Goal: Task Accomplishment & Management: Complete application form

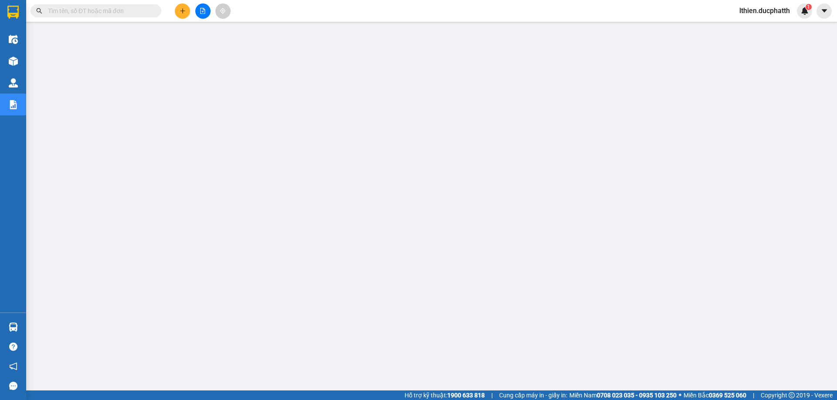
click at [119, 12] on input "text" at bounding box center [99, 11] width 103 height 10
paste input "PT1309250376"
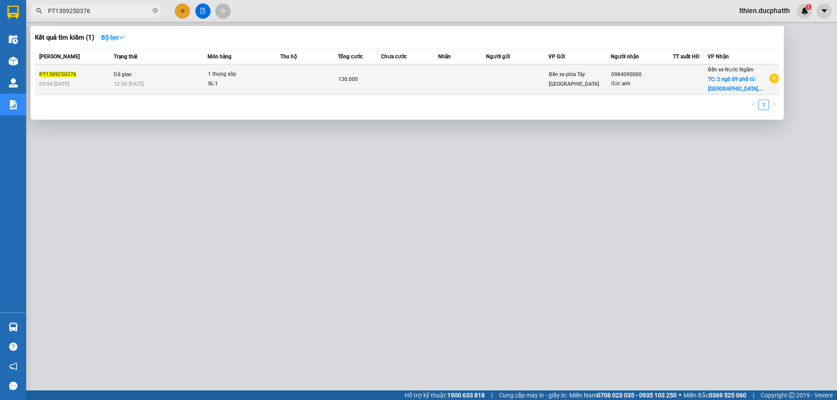
type input "PT1309250376"
click at [417, 85] on td at bounding box center [410, 79] width 58 height 30
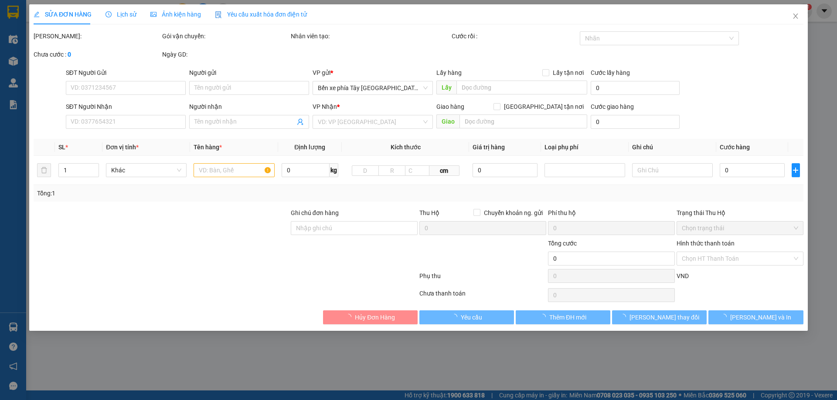
type input "0984090000"
type input "đức anh"
checkbox input "true"
type input "2 ngỏ 89 phố từ [GEOGRAPHIC_DATA]"
type input "100.000"
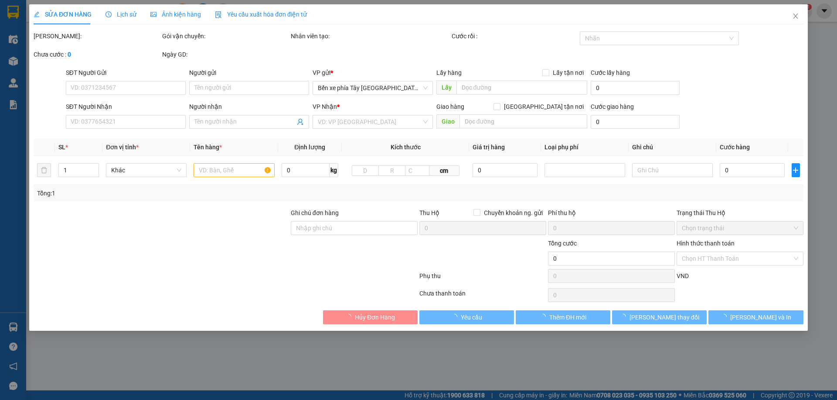
type input "130.000"
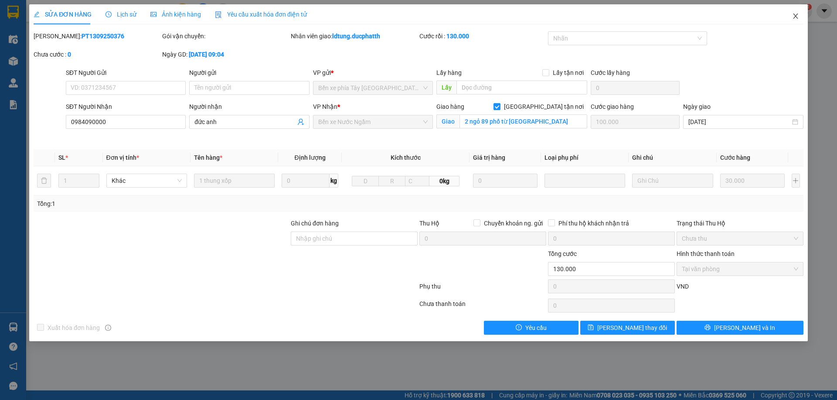
click at [796, 12] on span "Close" at bounding box center [795, 16] width 24 height 24
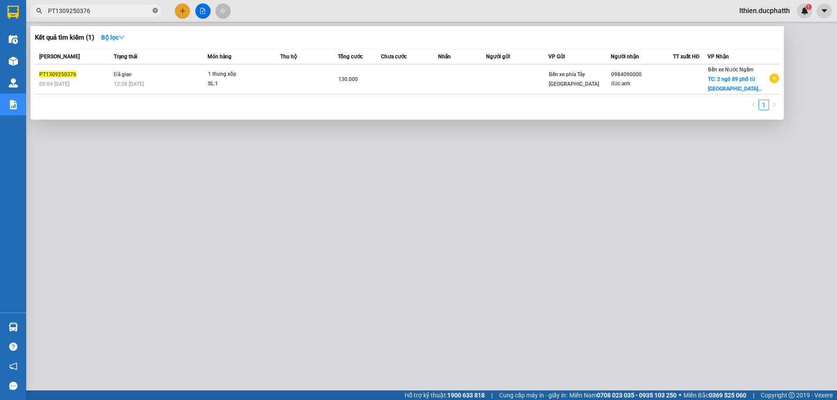
click at [152, 12] on icon "close-circle" at bounding box center [154, 10] width 5 height 5
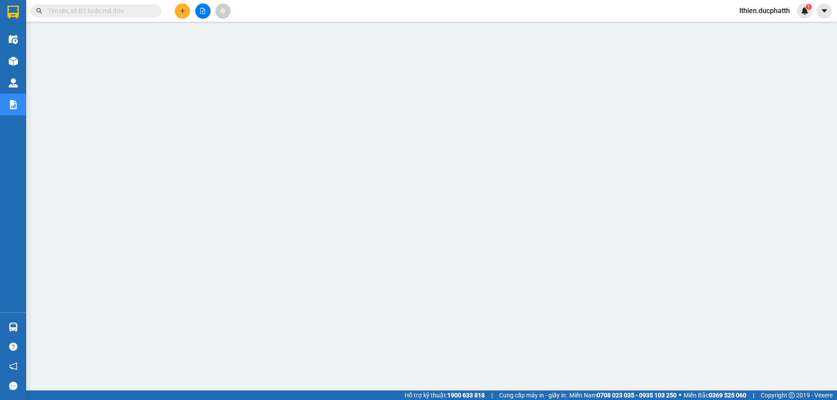
paste input "PT1309250386"
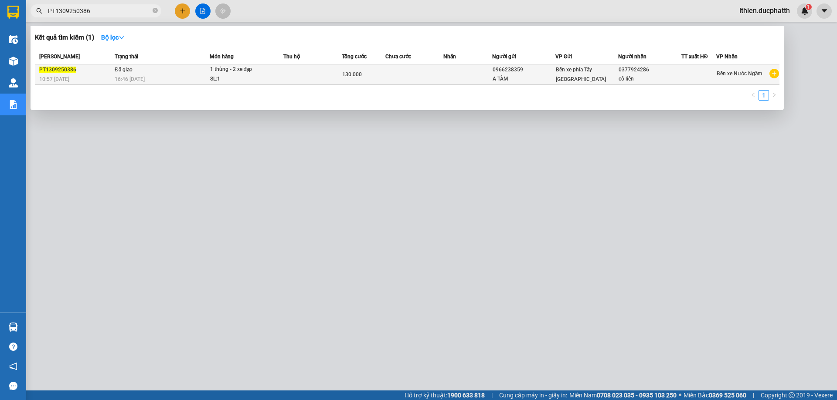
type input "PT1309250386"
click at [244, 77] on div "SL: 1" at bounding box center [242, 80] width 65 height 10
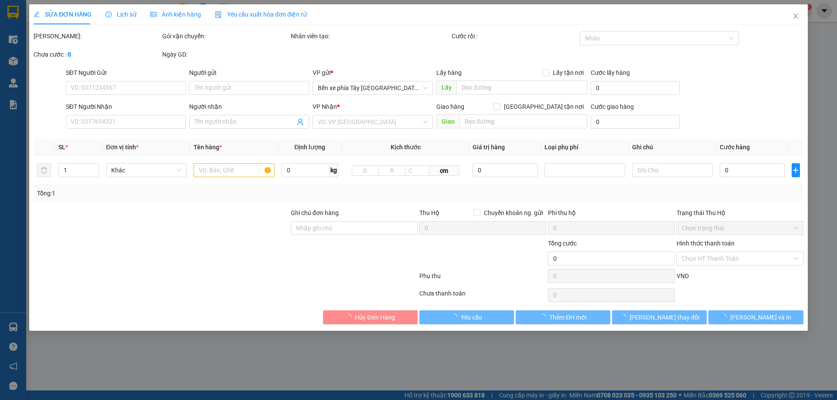
type input "0966238359"
type input "A TÂM"
type input "0377924286"
type input "cô liên"
type input "130.000"
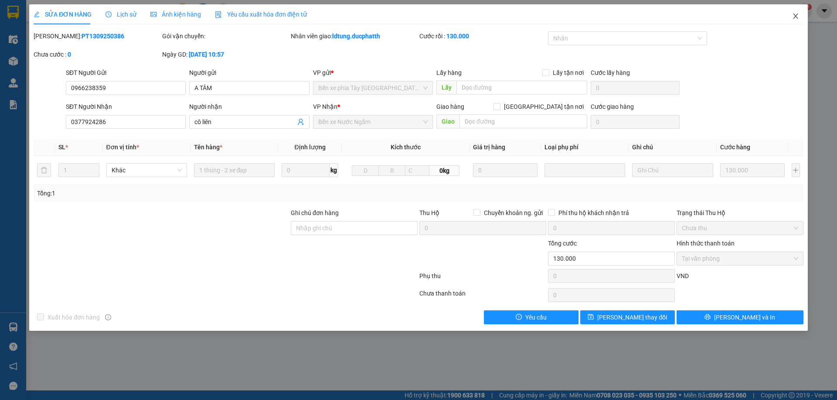
click at [792, 17] on icon "close" at bounding box center [795, 16] width 7 height 7
